Goal: Communication & Community: Answer question/provide support

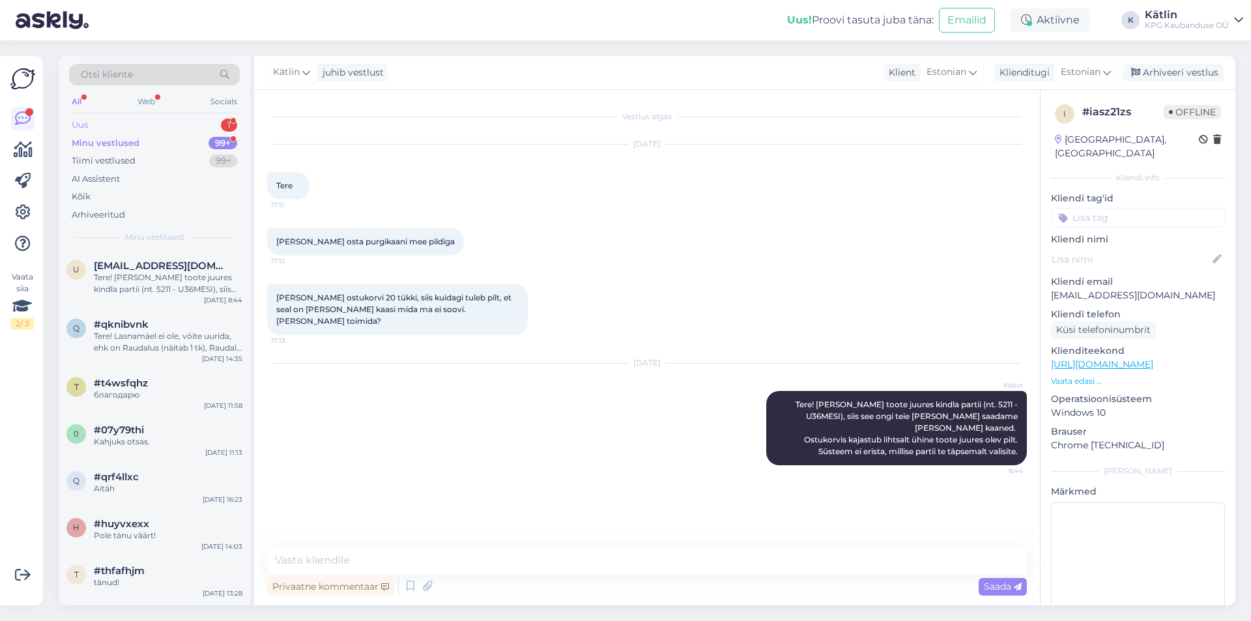
click at [136, 129] on div "Uus 1" at bounding box center [154, 125] width 171 height 18
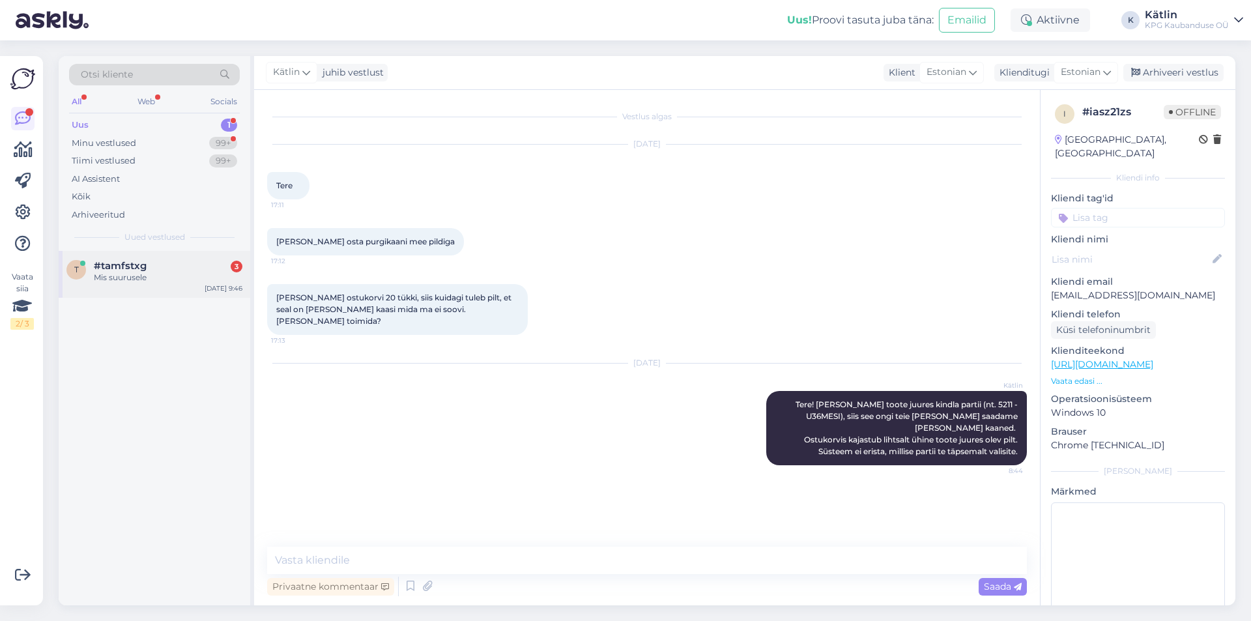
click at [215, 269] on div "#tamfstxg 3" at bounding box center [168, 266] width 149 height 12
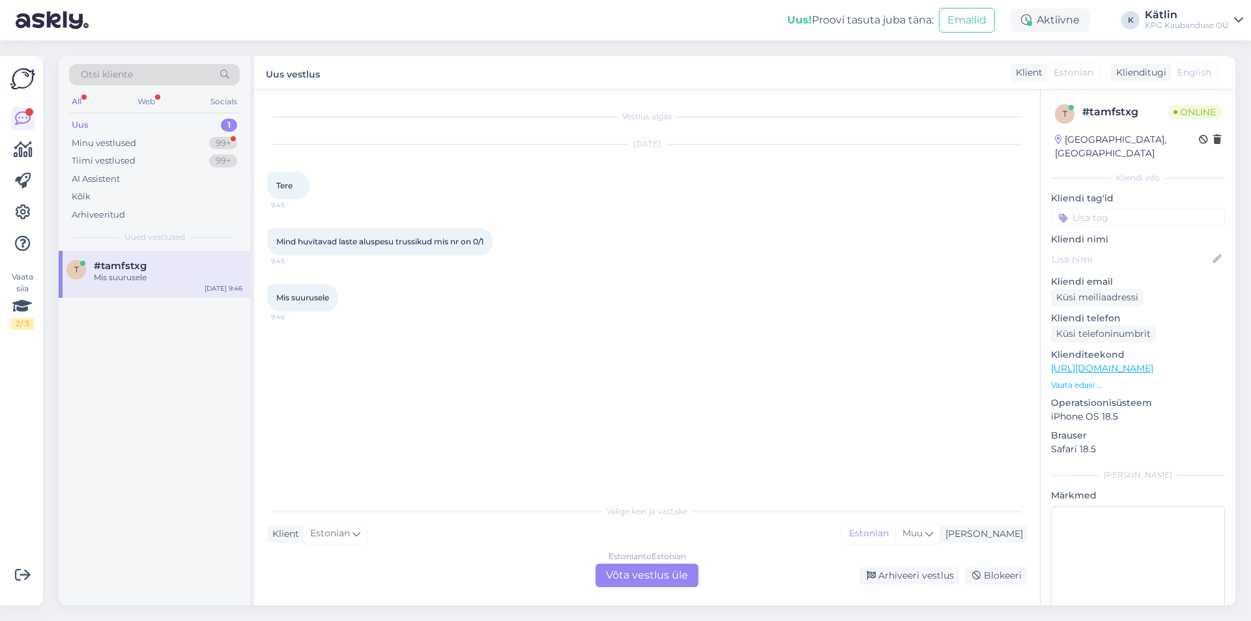
click at [1104, 362] on link "[URL][DOMAIN_NAME]" at bounding box center [1102, 368] width 102 height 12
click at [613, 573] on div "Estonian to Estonian Võta vestlus üle" at bounding box center [647, 575] width 103 height 23
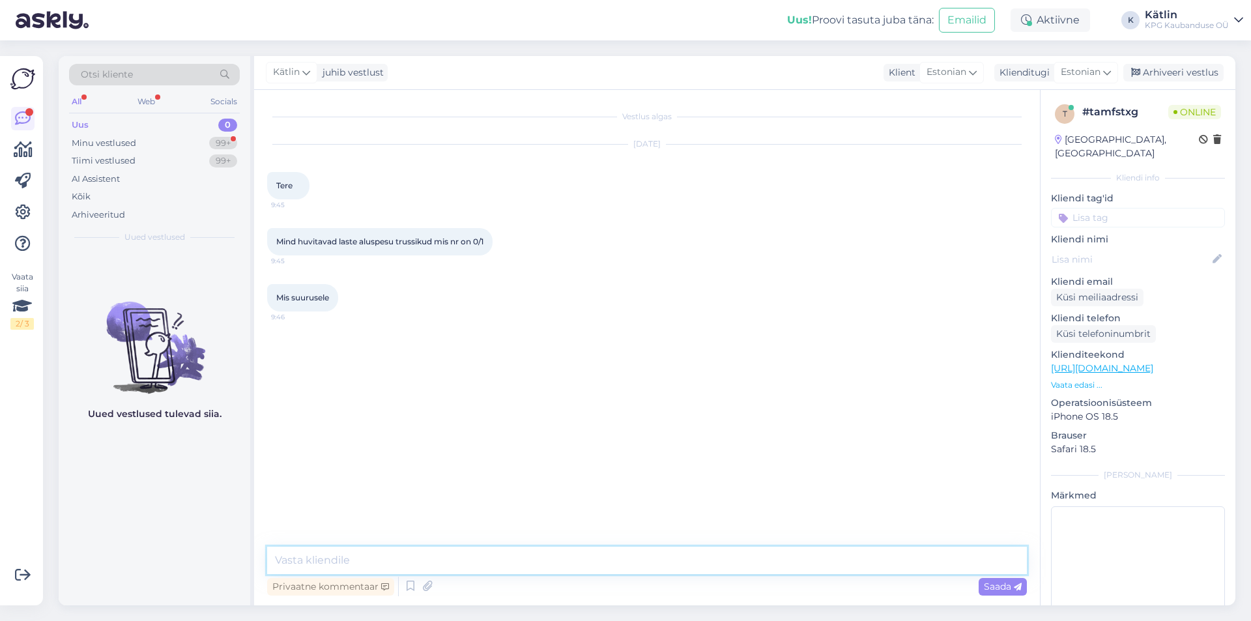
click at [601, 553] on textarea at bounding box center [647, 560] width 760 height 27
type textarea "Tere!"
type textarea "See suurus vastab 86/92 mõõdule"
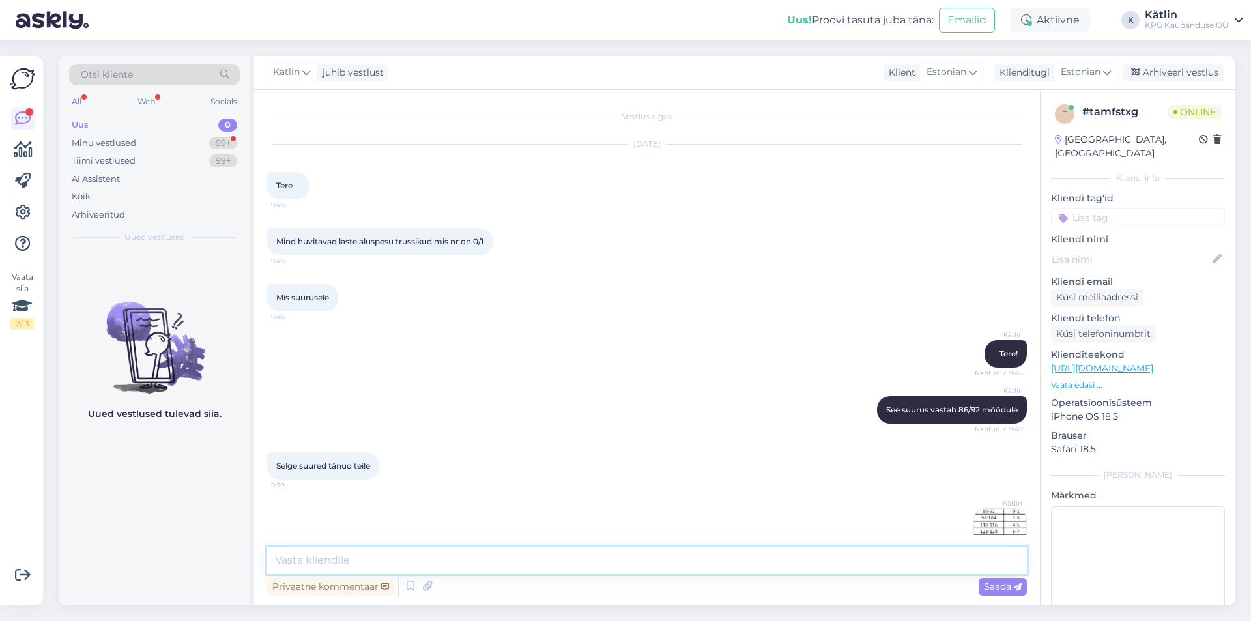
scroll to position [41, 0]
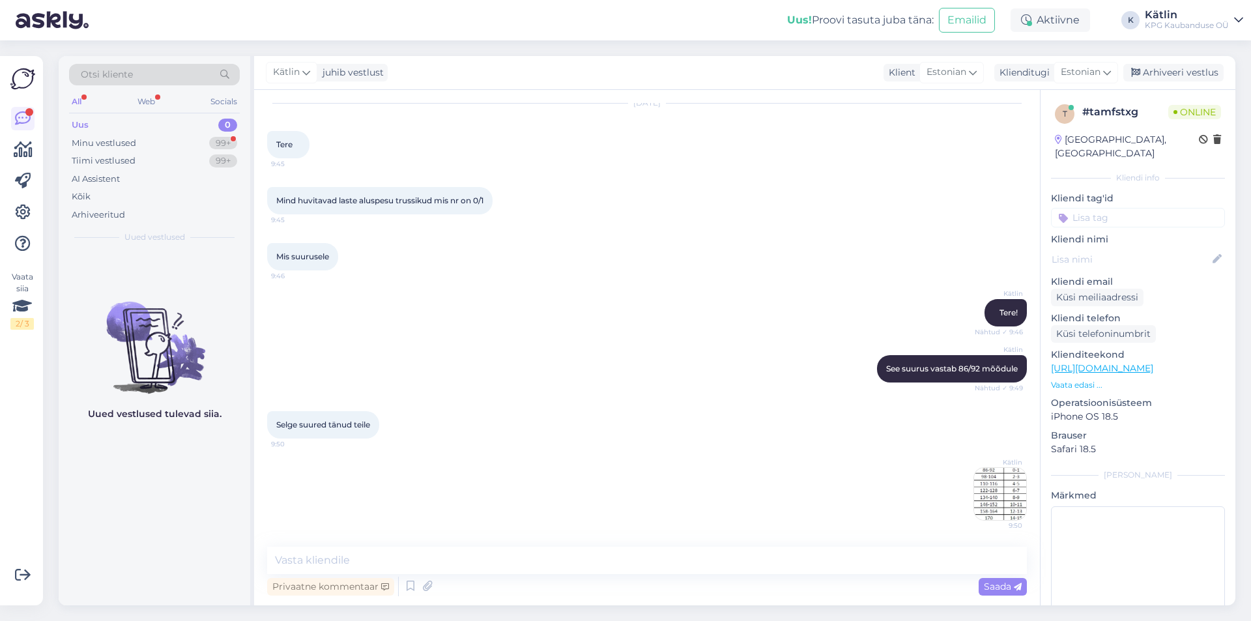
click at [991, 495] on img at bounding box center [1000, 494] width 52 height 52
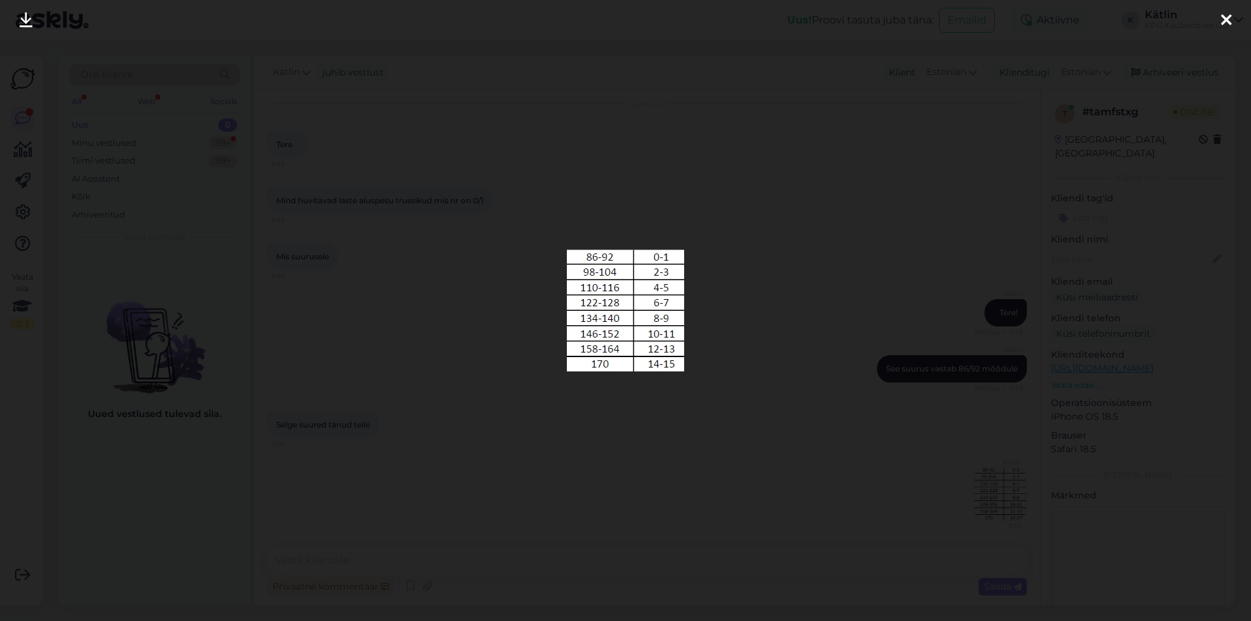
click at [860, 225] on div at bounding box center [625, 310] width 1251 height 621
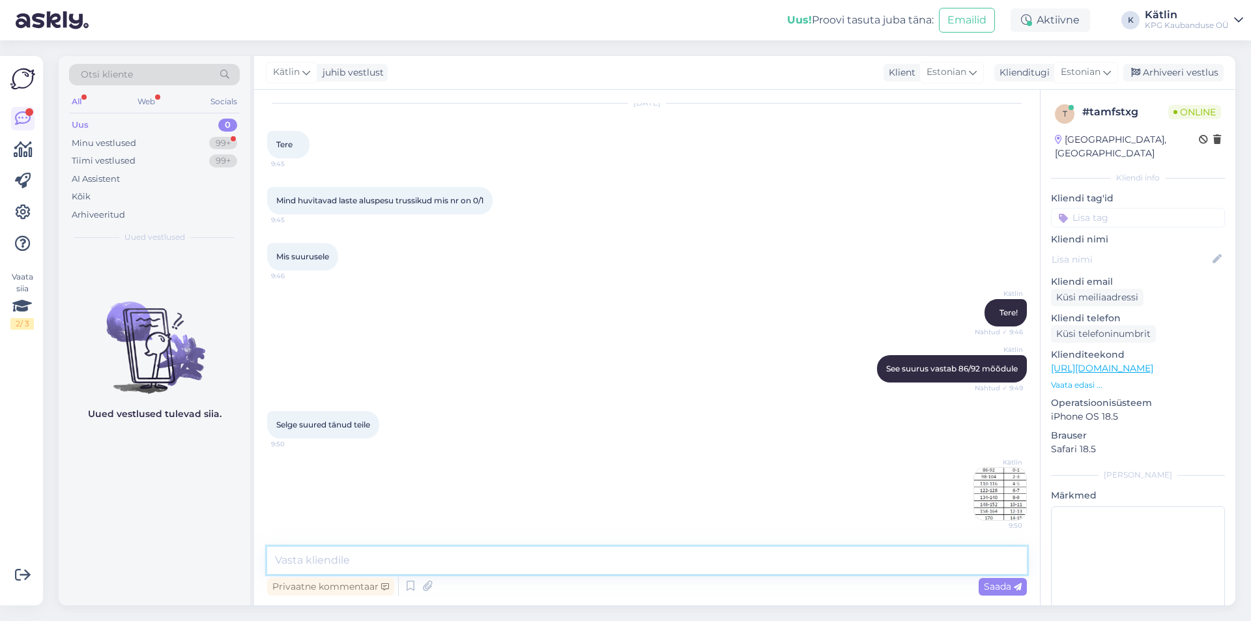
click at [450, 561] on textarea at bounding box center [647, 560] width 760 height 27
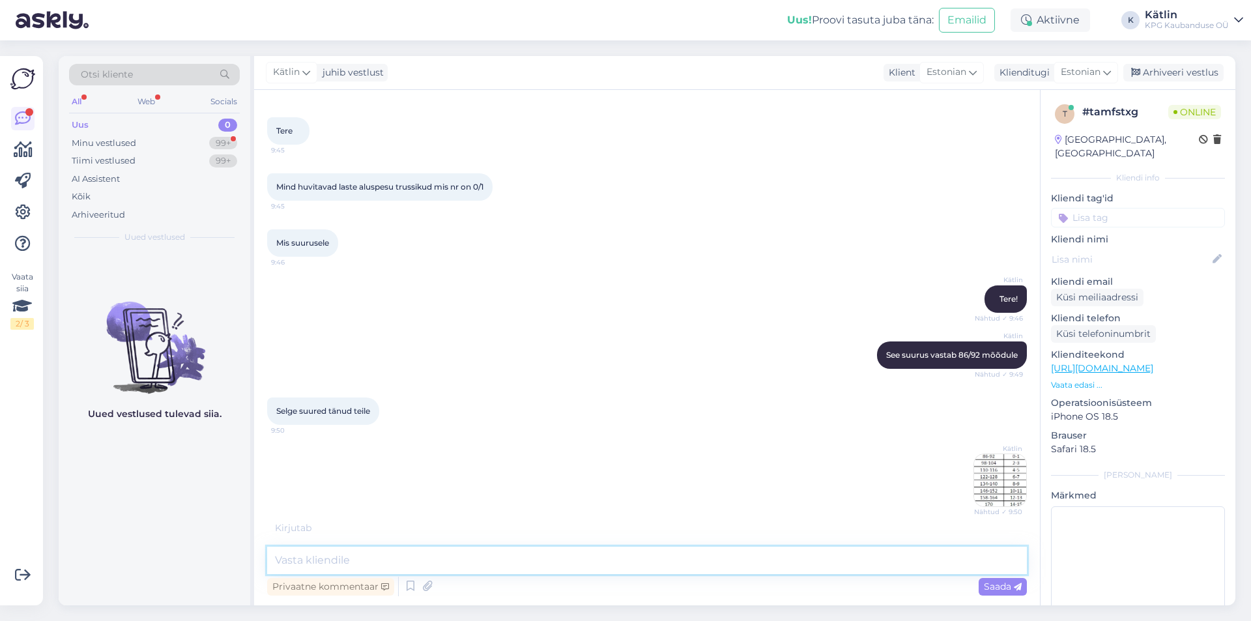
scroll to position [97, 0]
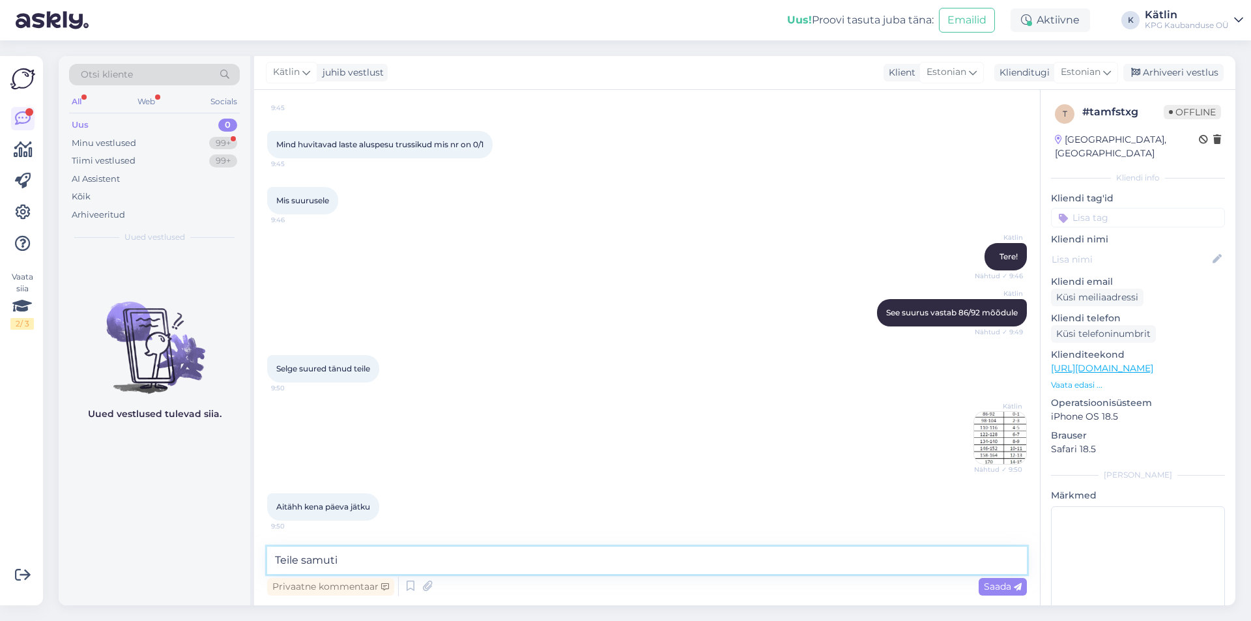
type textarea "Teile samuti!"
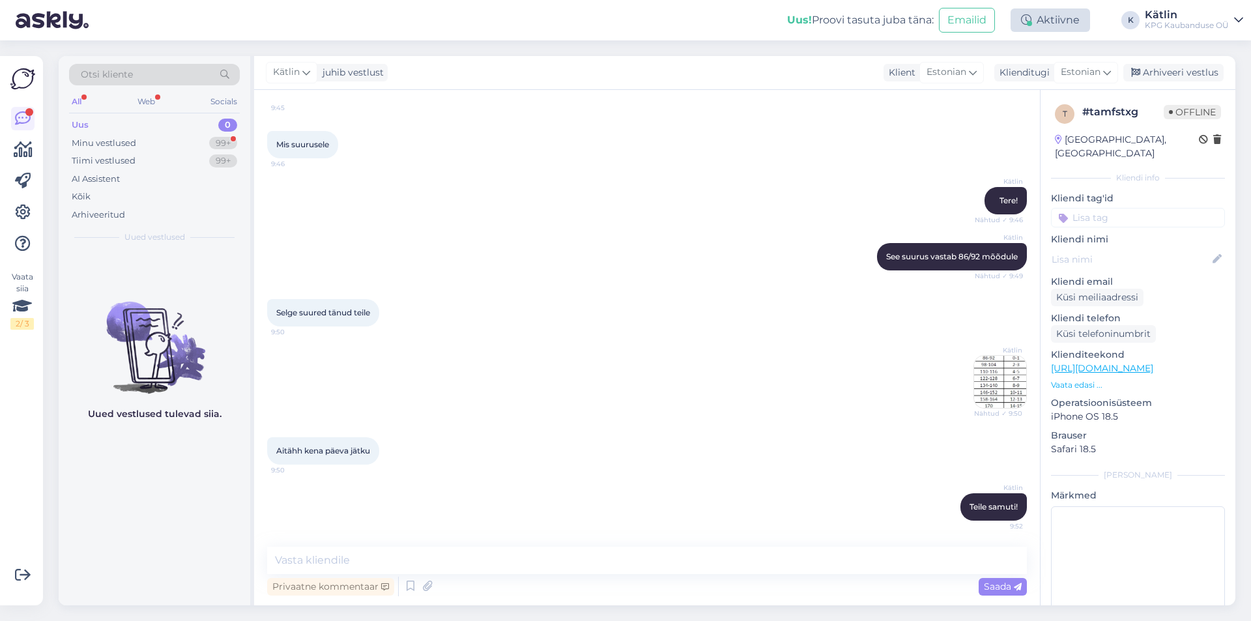
click at [1069, 13] on div "Aktiivne" at bounding box center [1051, 19] width 80 height 23
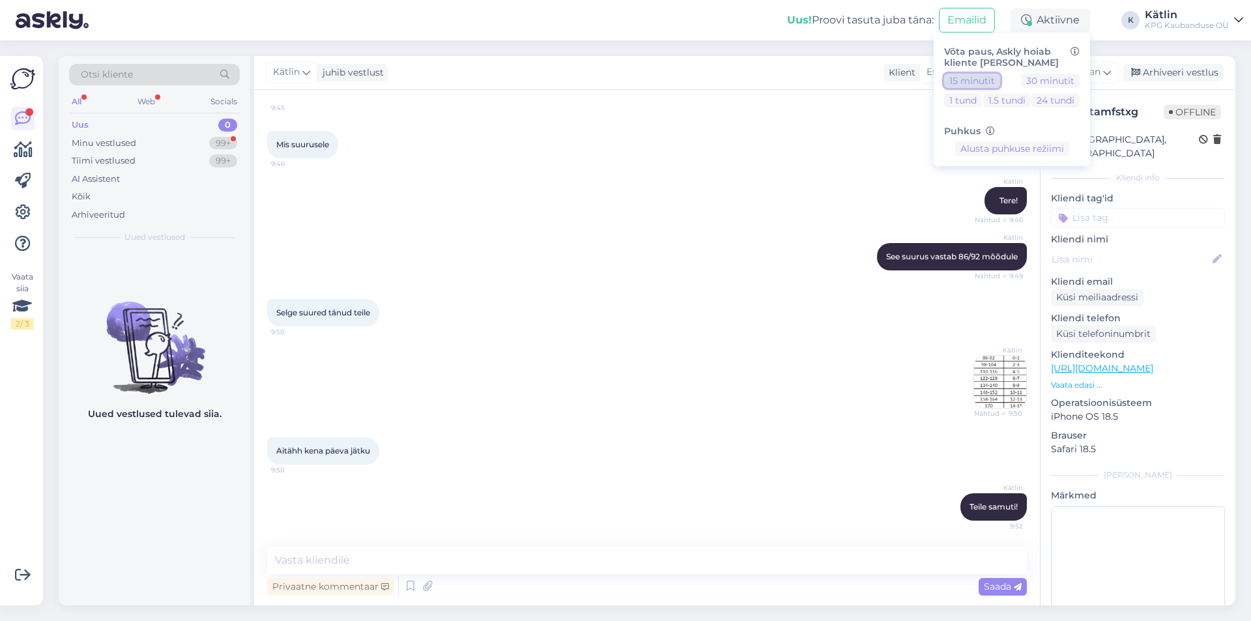
click at [978, 82] on button "15 minutit" at bounding box center [972, 81] width 56 height 14
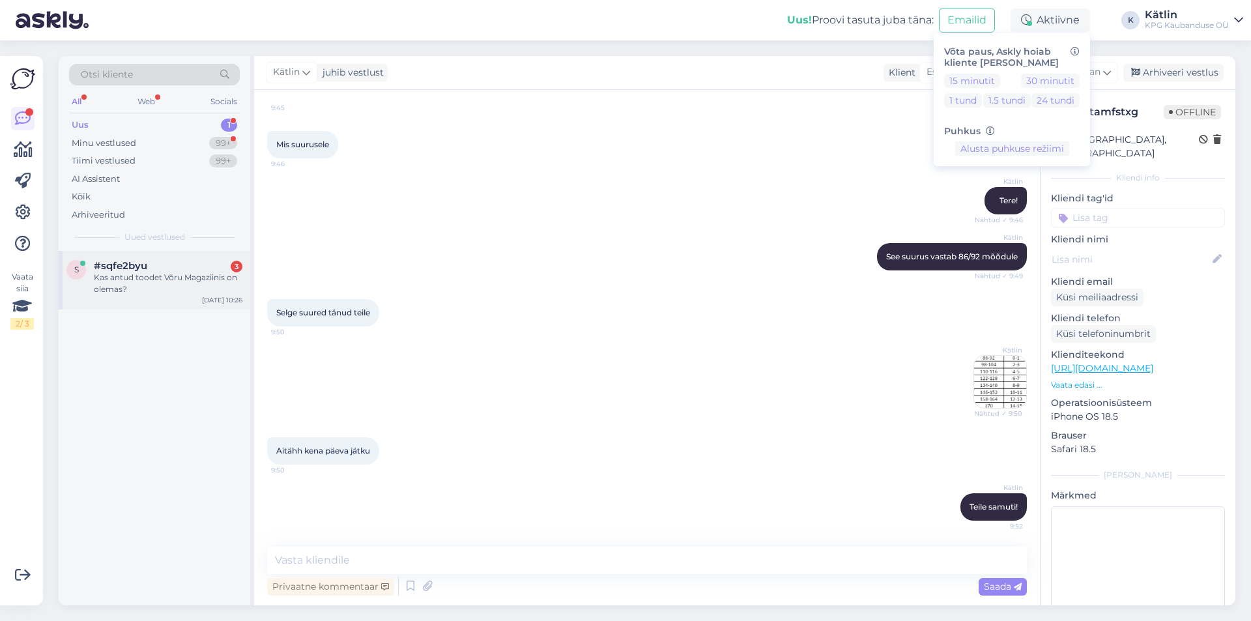
click at [190, 285] on div "Kas antud toodet Võru Magaziinis on olemas?" at bounding box center [168, 283] width 149 height 23
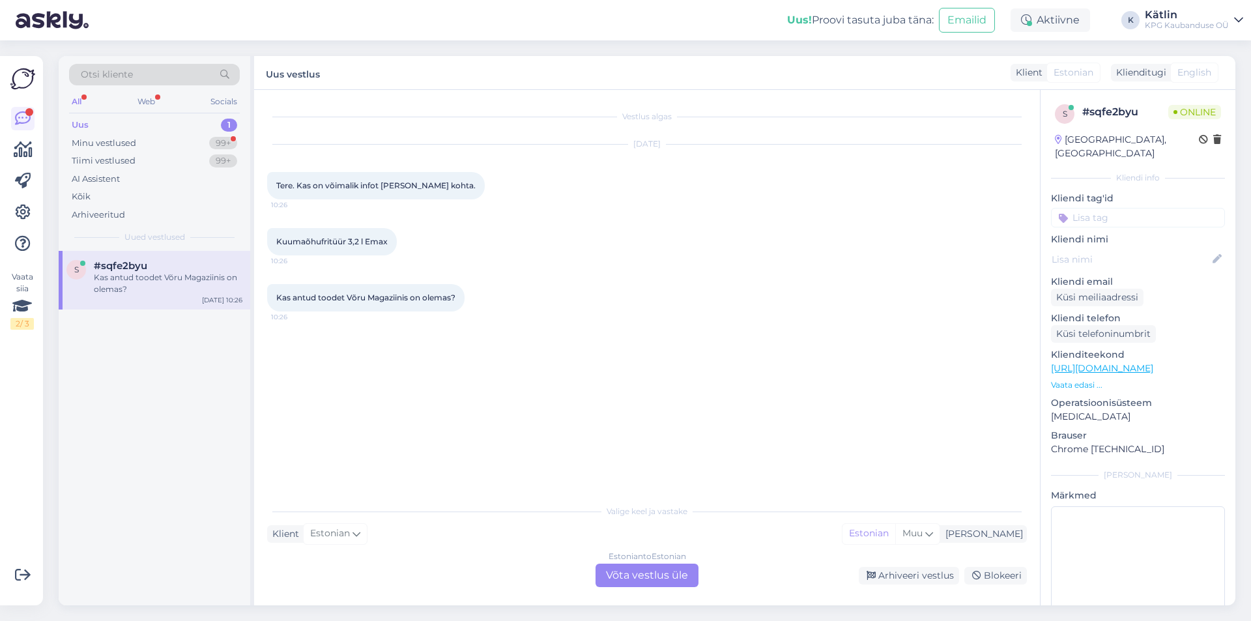
click at [626, 576] on div "Estonian to Estonian Võta vestlus üle" at bounding box center [647, 575] width 103 height 23
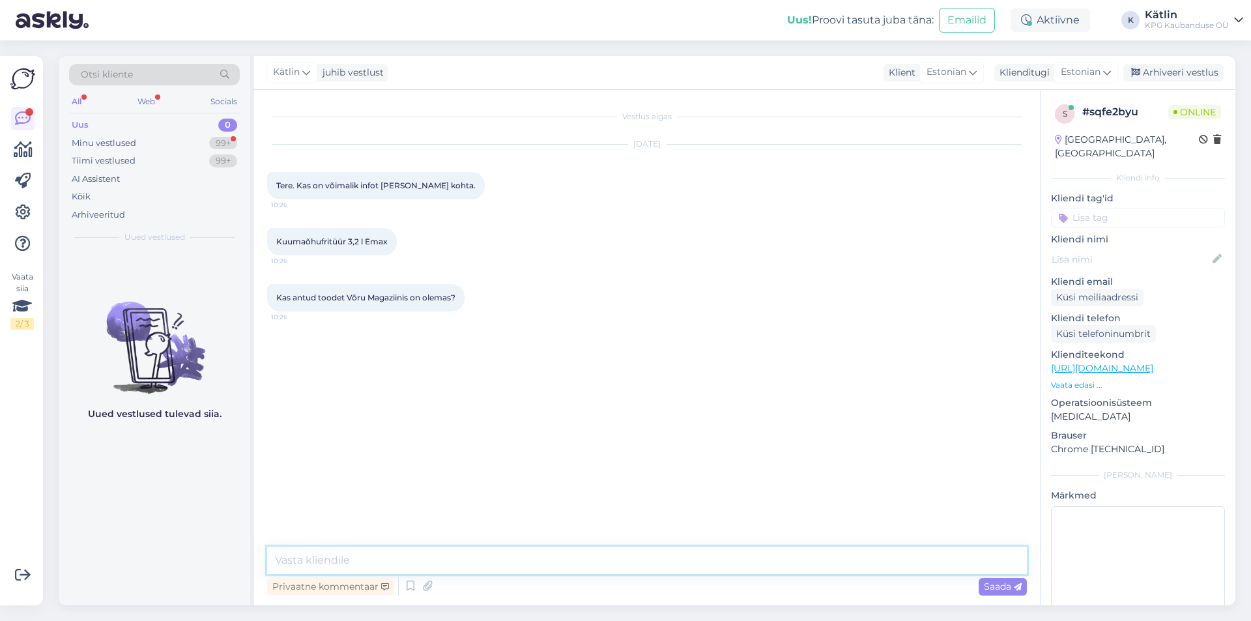
click at [558, 549] on textarea at bounding box center [647, 560] width 760 height 27
type textarea "Tere!"
click at [1153, 362] on link "[URL][DOMAIN_NAME]" at bounding box center [1102, 368] width 102 height 12
click at [480, 565] on textarea at bounding box center [647, 560] width 760 height 27
paste textarea "5552 0528"
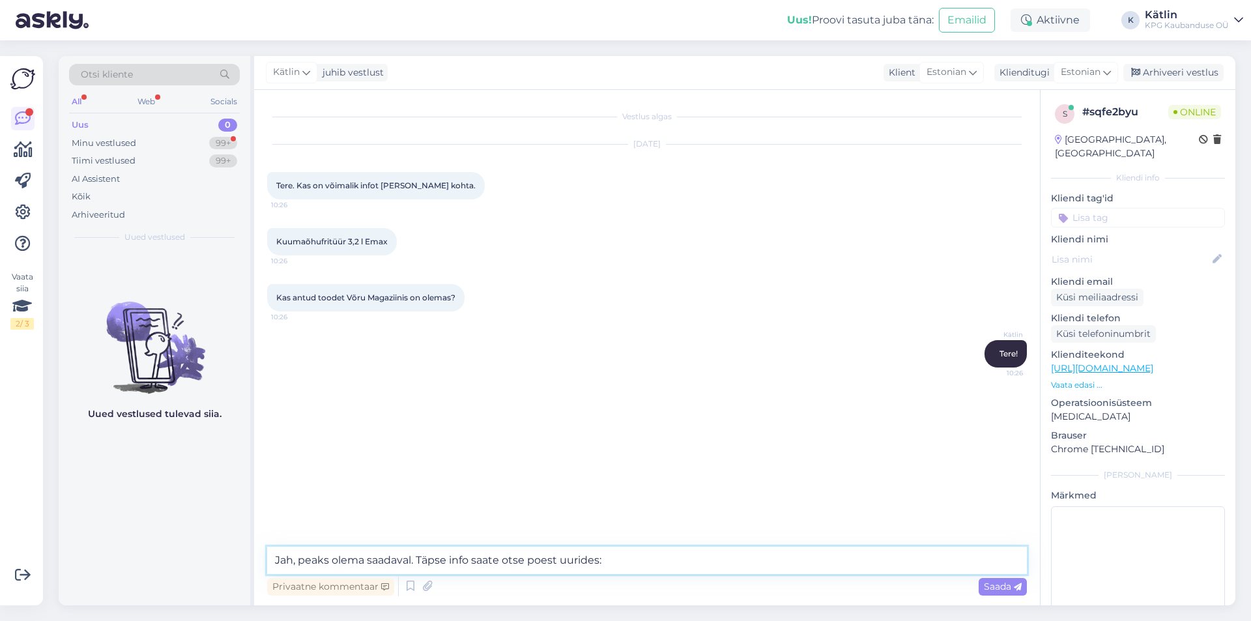
type textarea "Jah, peaks olema saadaval. Täpse info saate otse poest uurides: 5552 0528"
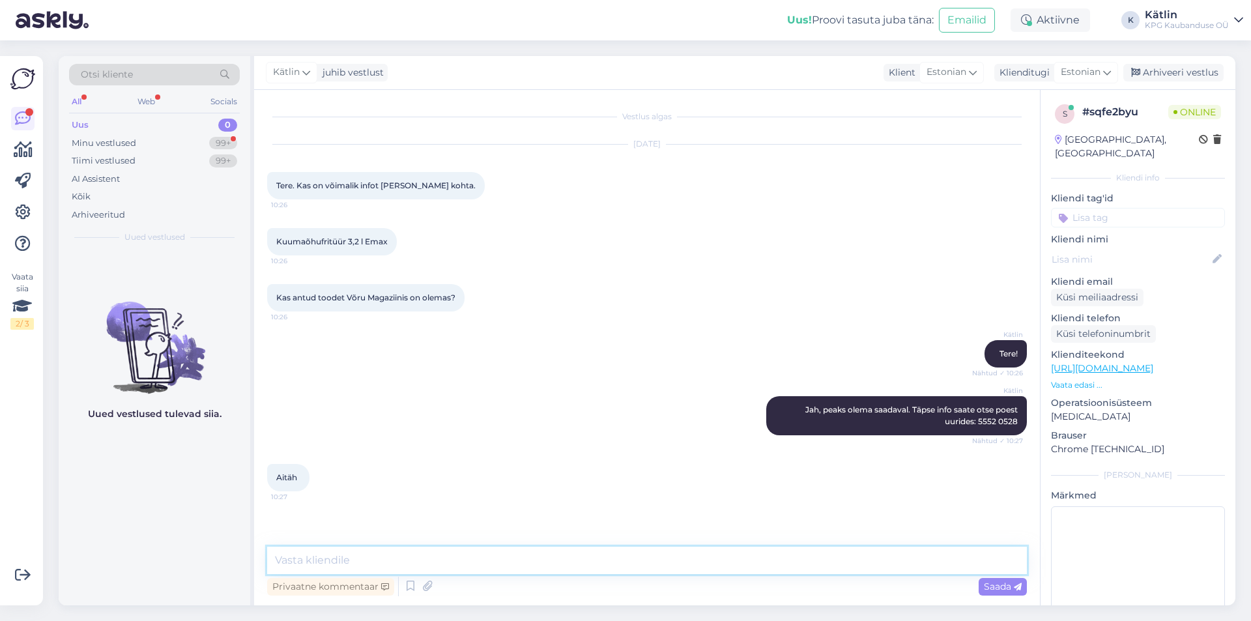
click at [357, 566] on textarea at bounding box center [647, 560] width 760 height 27
click at [1045, 22] on div "Aktiivne" at bounding box center [1051, 19] width 80 height 23
click at [992, 102] on button "1.5 tundi" at bounding box center [1007, 100] width 48 height 14
